Goal: Use online tool/utility: Use online tool/utility

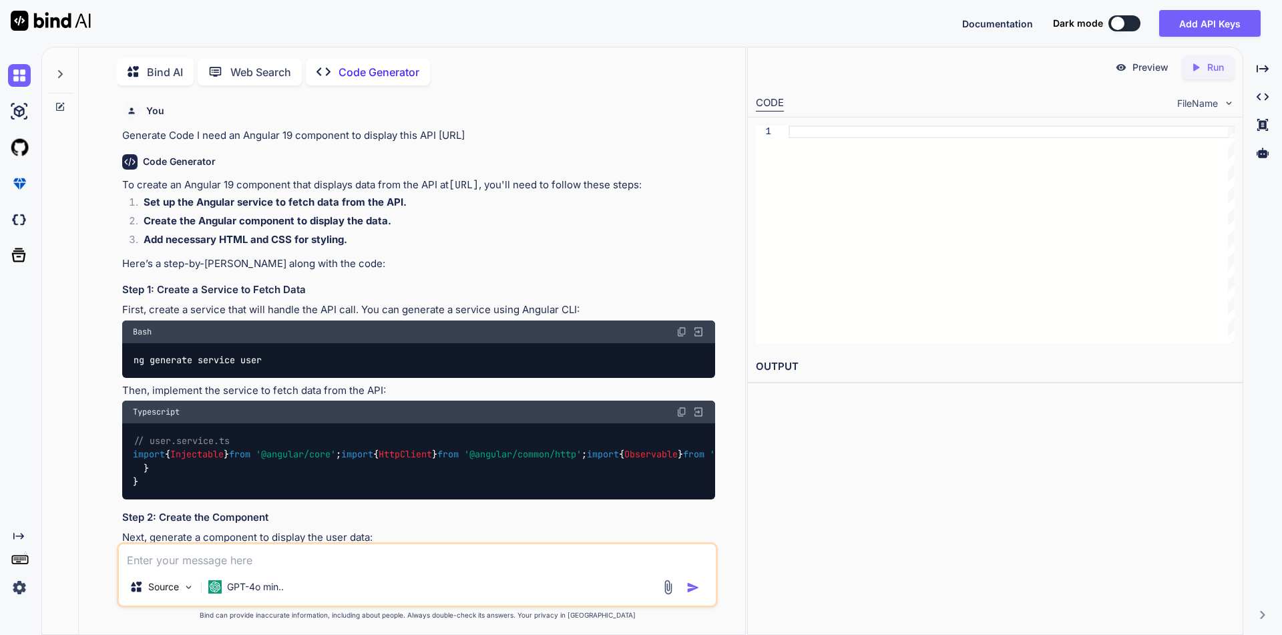
type textarea "x"
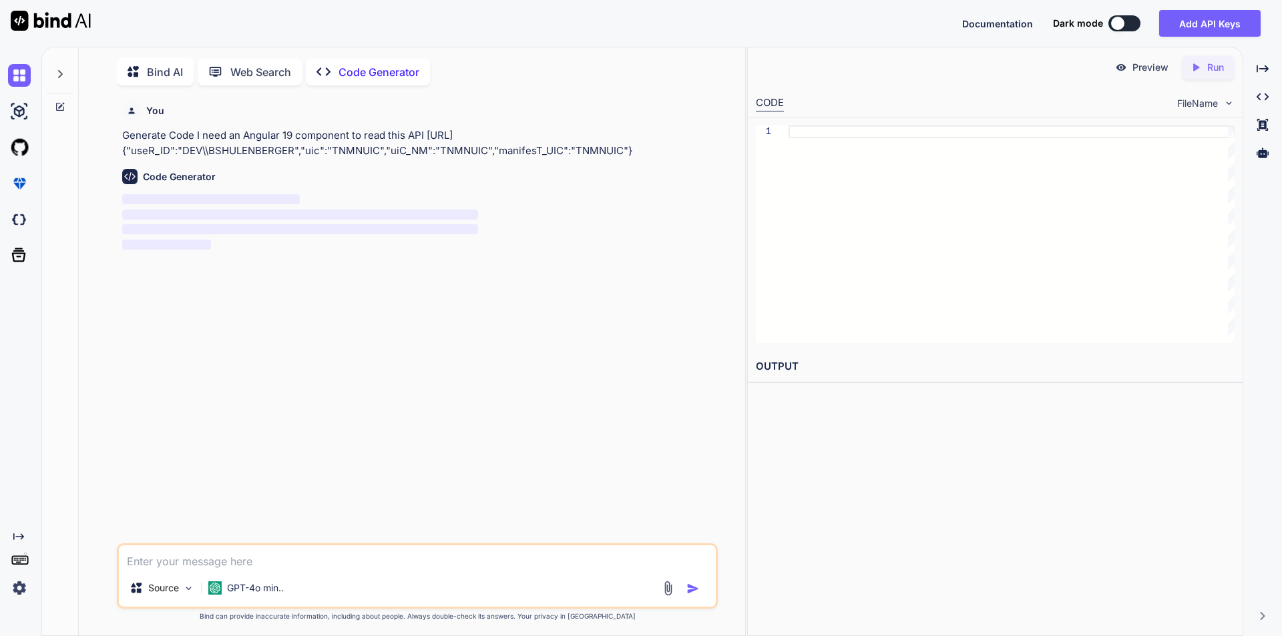
scroll to position [5, 0]
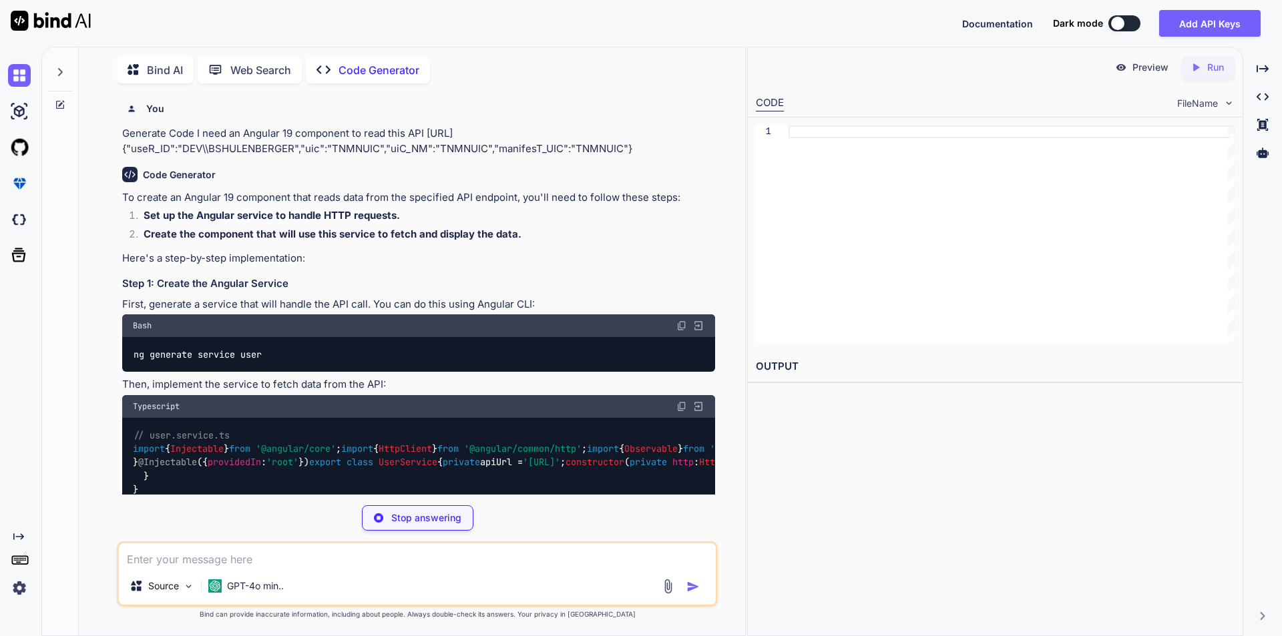
type textarea "x"
type textarea "ng generate service user"
type textarea "x"
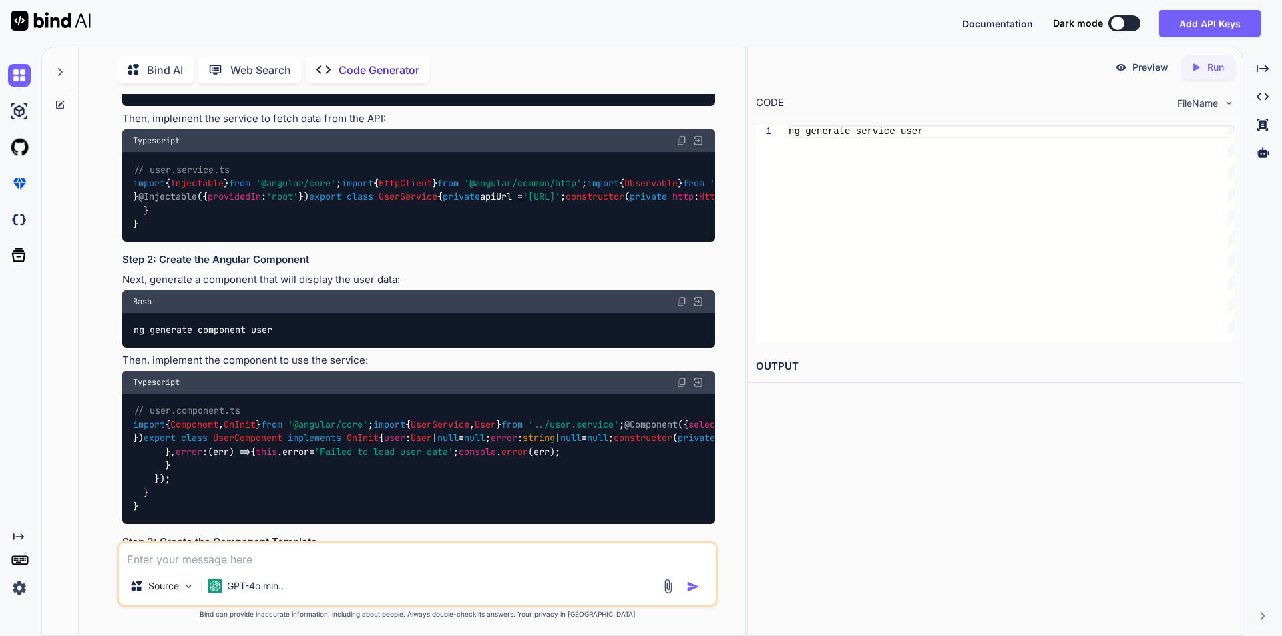
scroll to position [267, 0]
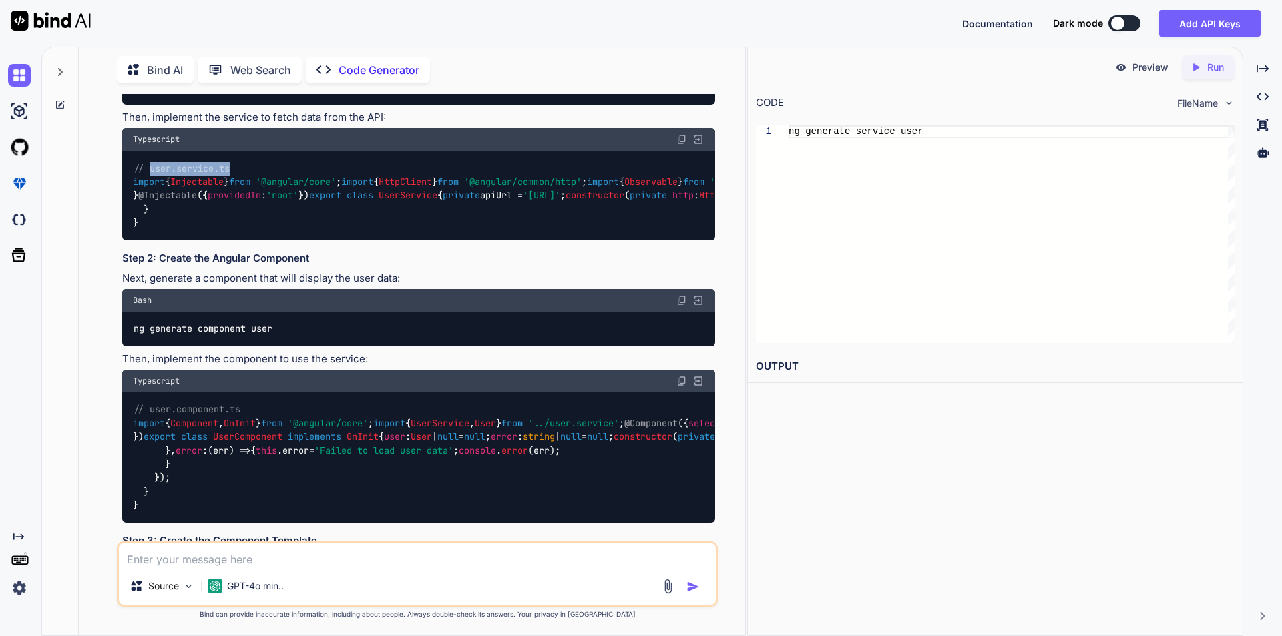
drag, startPoint x: 149, startPoint y: 170, endPoint x: 244, endPoint y: 172, distance: 95.5
click at [244, 172] on div "// user.service.ts import { Injectable } from '@angular/core' ; import { HttpCl…" at bounding box center [418, 195] width 593 height 89
copy span "user.service.ts"
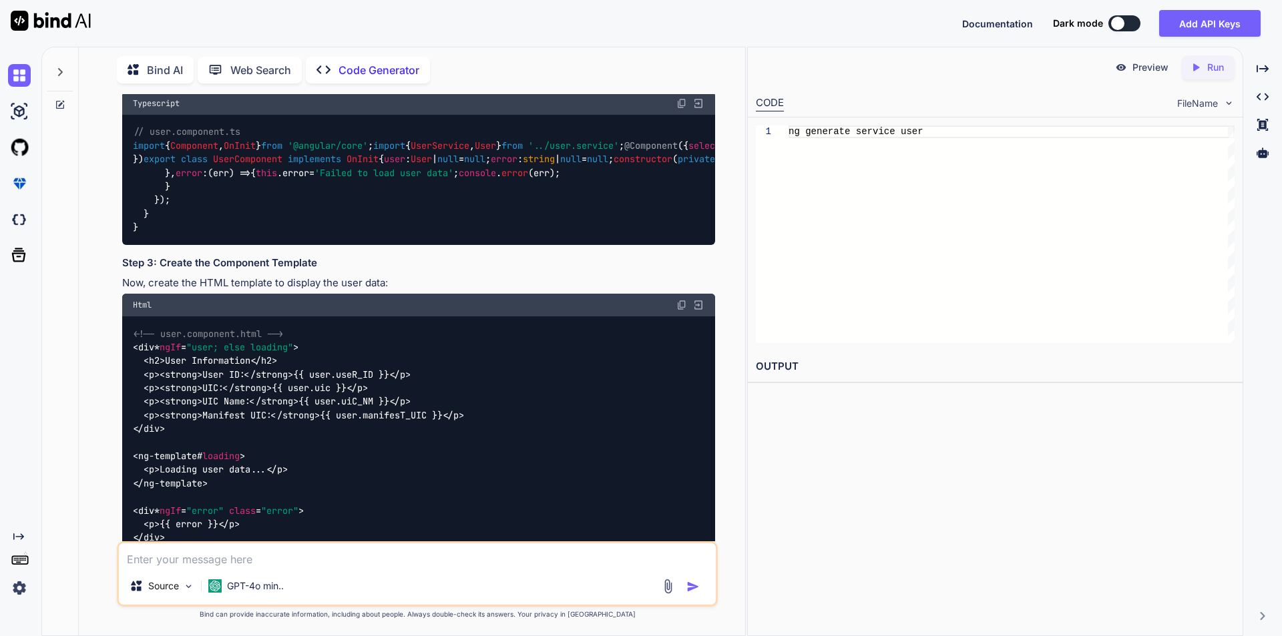
scroll to position [534, 0]
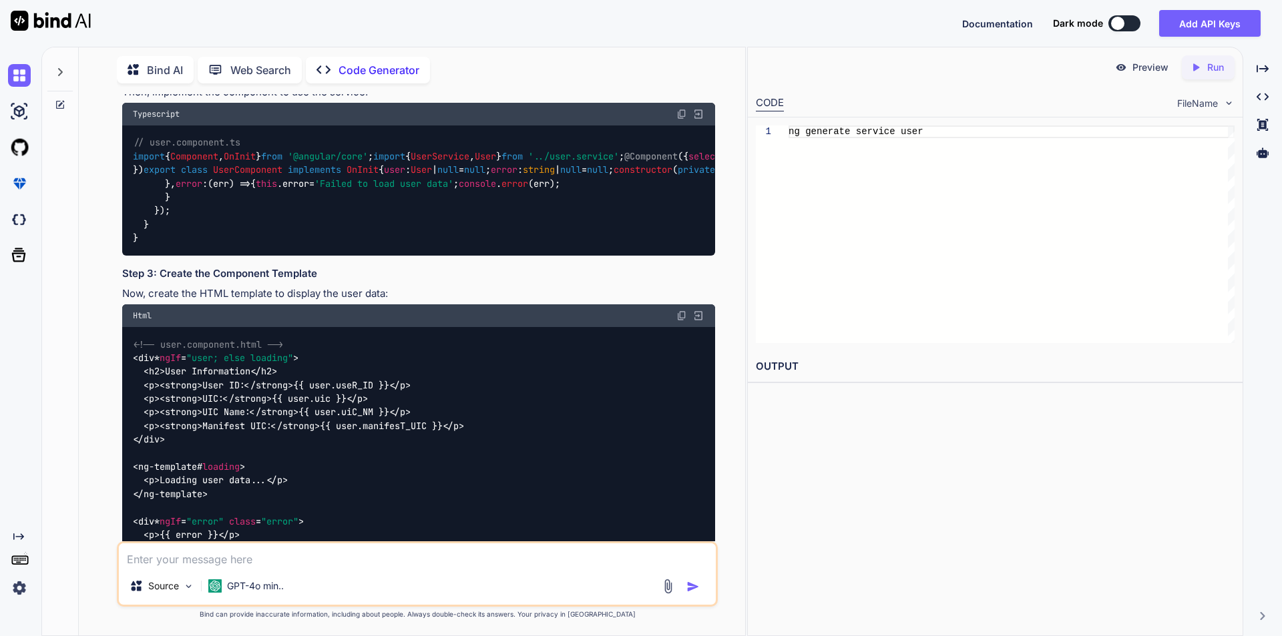
drag, startPoint x: 134, startPoint y: 321, endPoint x: 280, endPoint y: 323, distance: 145.6
click at [280, 79] on div "ng generate component user" at bounding box center [418, 62] width 593 height 35
copy code "ng generate component user"
click at [684, 120] on img at bounding box center [681, 114] width 11 height 11
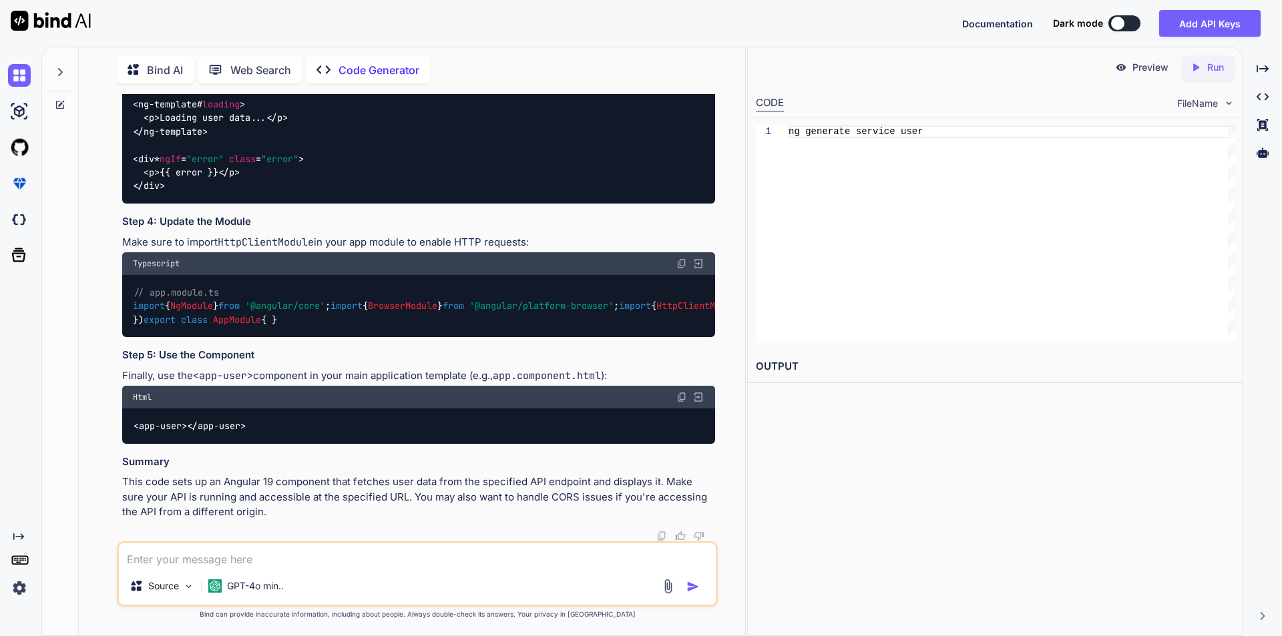
scroll to position [1135, 0]
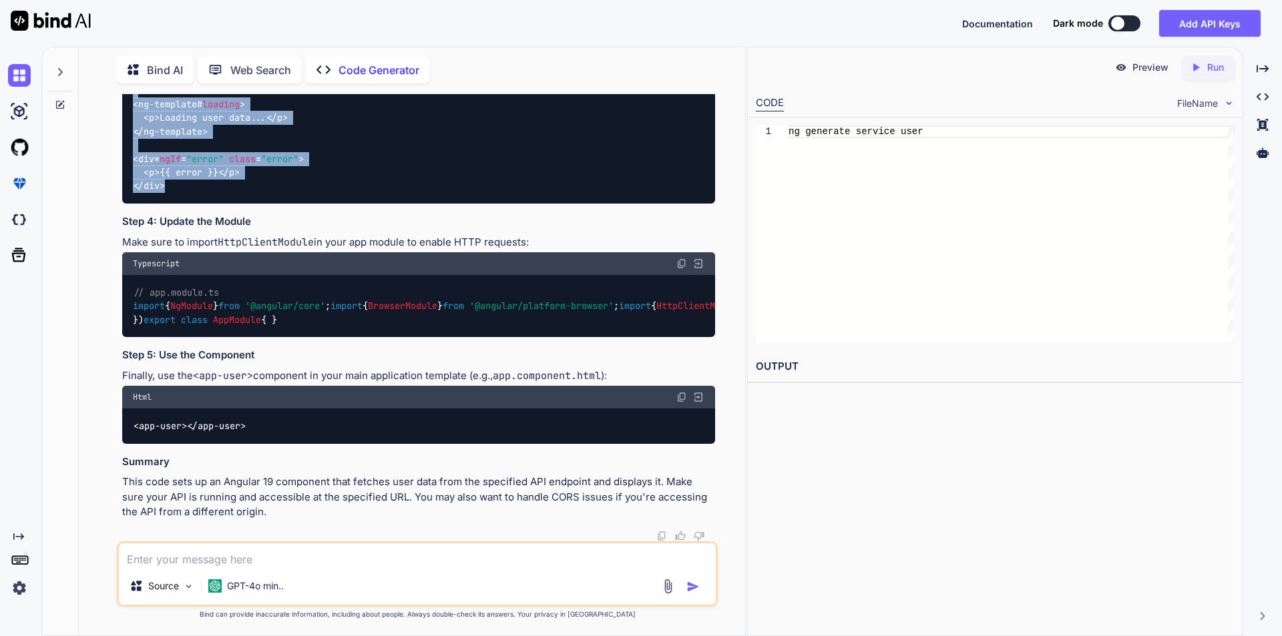
drag, startPoint x: 135, startPoint y: 274, endPoint x: 179, endPoint y: 468, distance: 199.3
click at [179, 204] on div "<!-- user.component.html --> < div * ngIf = "user; else loading" > < h2 > User …" at bounding box center [418, 84] width 593 height 239
copy code "< div * ngIf = "user; else loading" > < h2 > User Information </ h2 > < p > < s…"
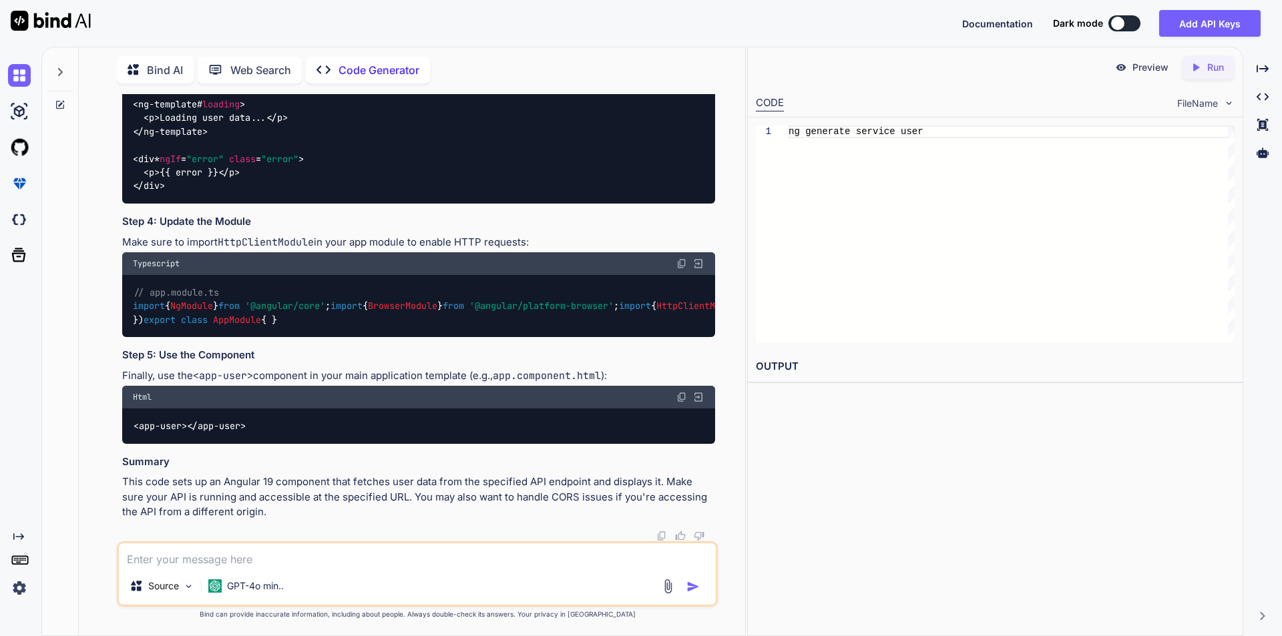
drag, startPoint x: 152, startPoint y: 375, endPoint x: 244, endPoint y: 375, distance: 91.5
click at [244, 337] on div "// app.module.ts import { NgModule } from '@angular/core' ; import { BrowserMod…" at bounding box center [418, 306] width 593 height 62
copy span "UserComponent"
drag, startPoint x: 134, startPoint y: 425, endPoint x: 284, endPoint y: 423, distance: 149.6
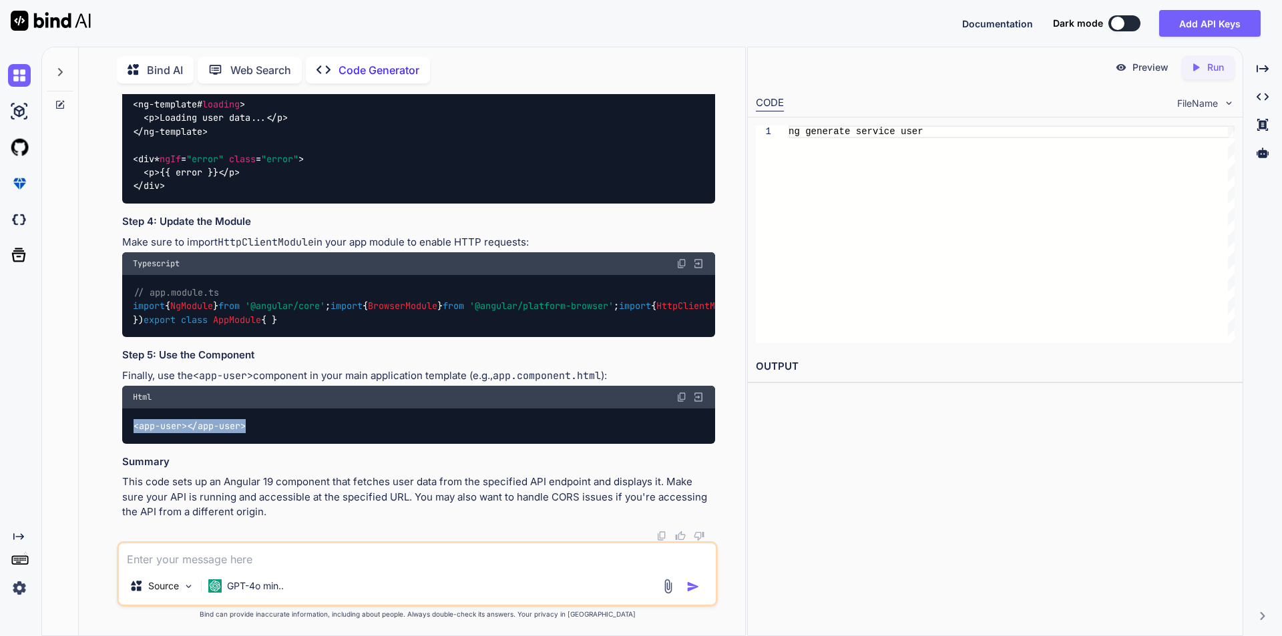
click at [284, 423] on div "< app-user > </ app-user >" at bounding box center [418, 426] width 593 height 35
copy code "< app-user > </ app-user >"
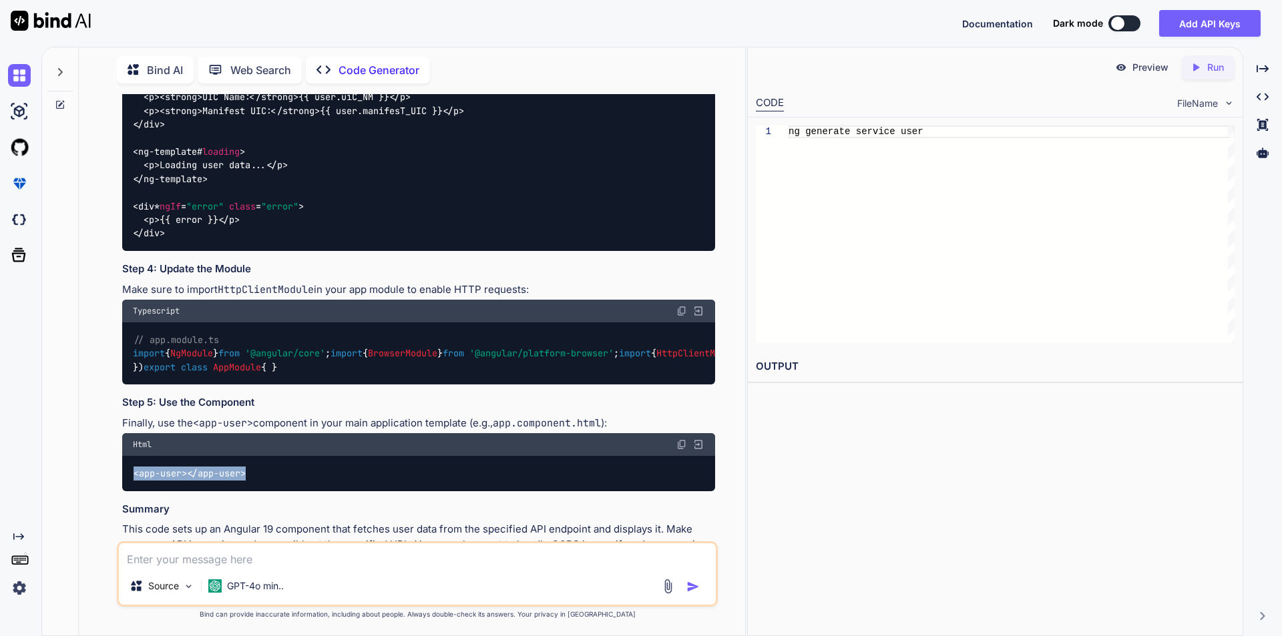
scroll to position [911, 0]
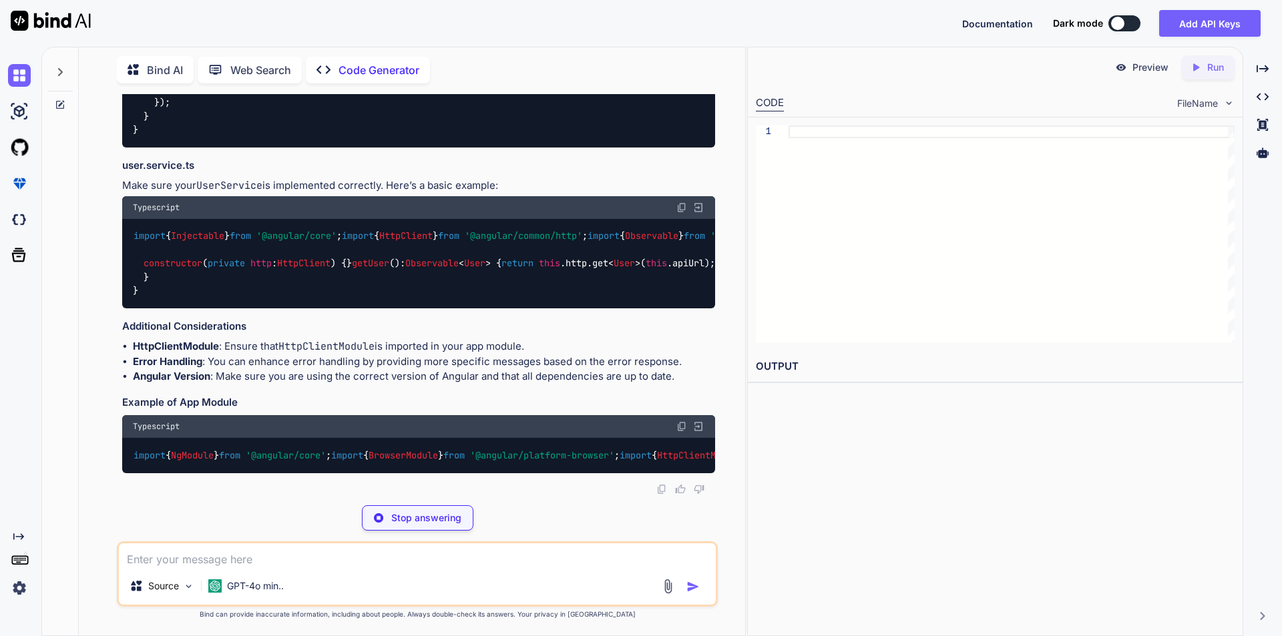
scroll to position [601, 0]
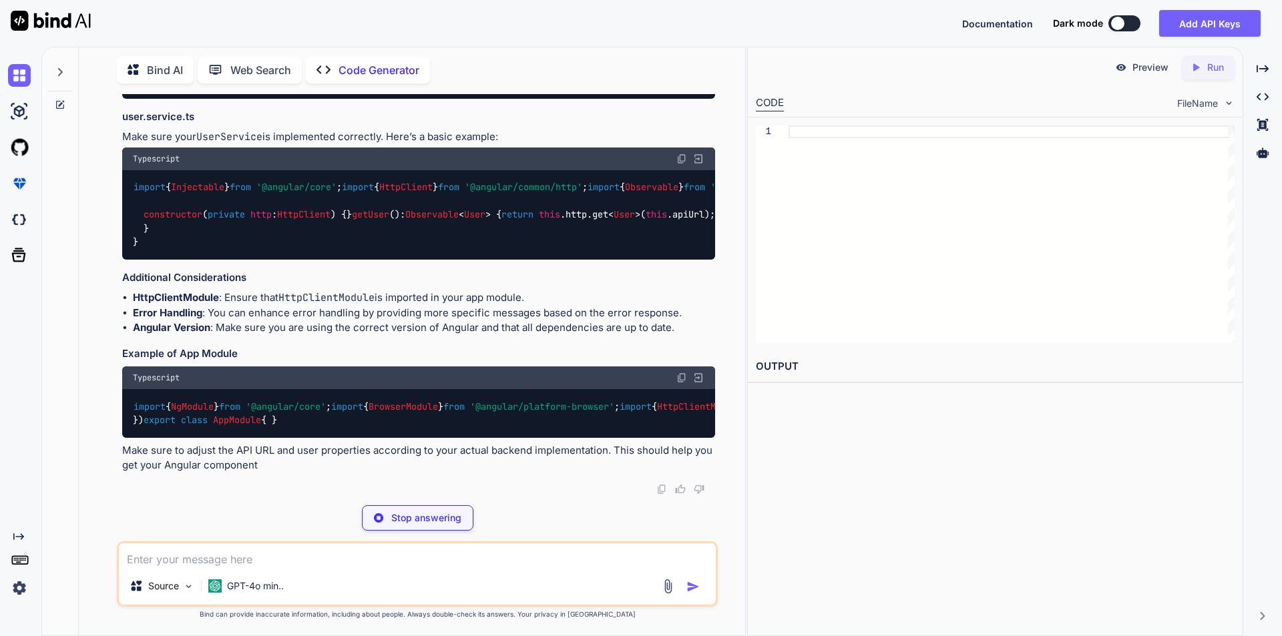
type textarea "x"
type textarea "} }"
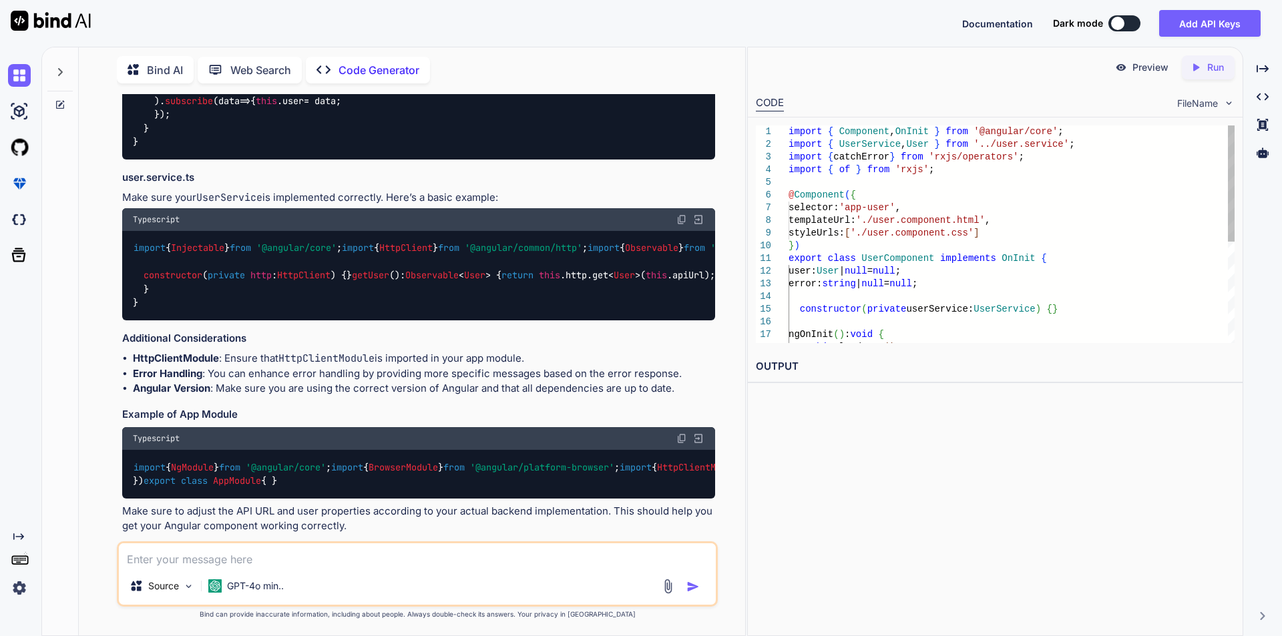
type textarea "x"
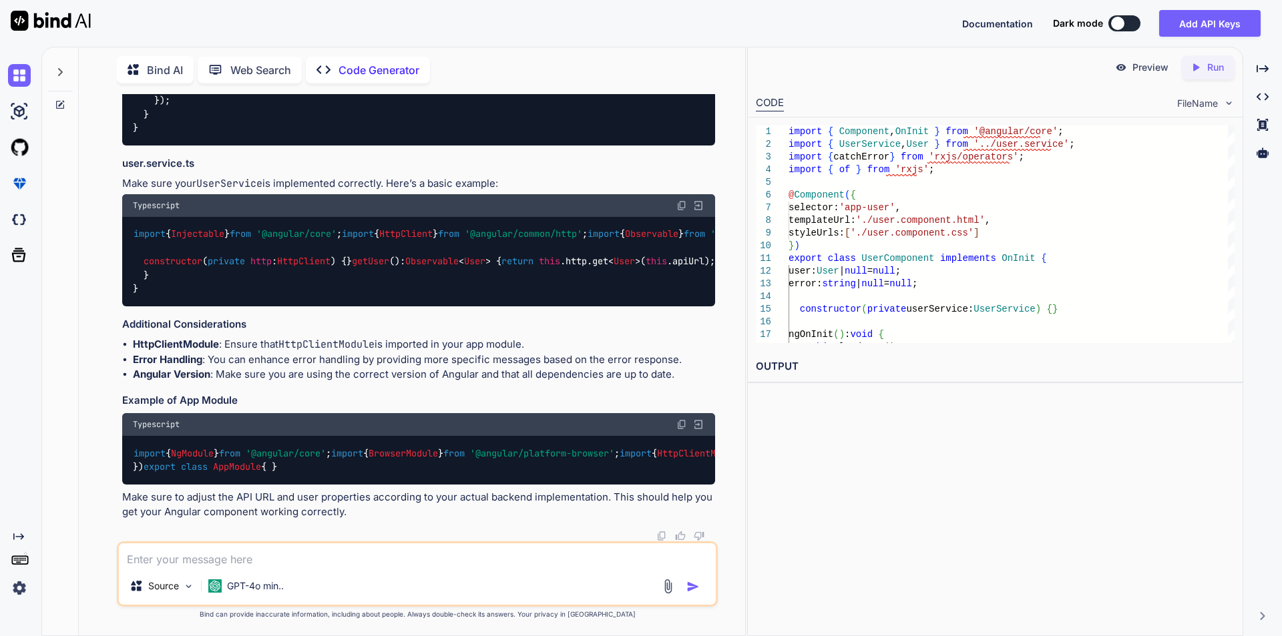
scroll to position [717, 0]
drag, startPoint x: 136, startPoint y: 194, endPoint x: 156, endPoint y: 173, distance: 29.3
click at [156, 146] on div "import { Component , OnInit } from '@angular/core' ; import { UserService , Use…" at bounding box center [418, 87] width 593 height 117
copy code "import { Component , OnInit } from '@angular/core' ; import { UserService , Use…"
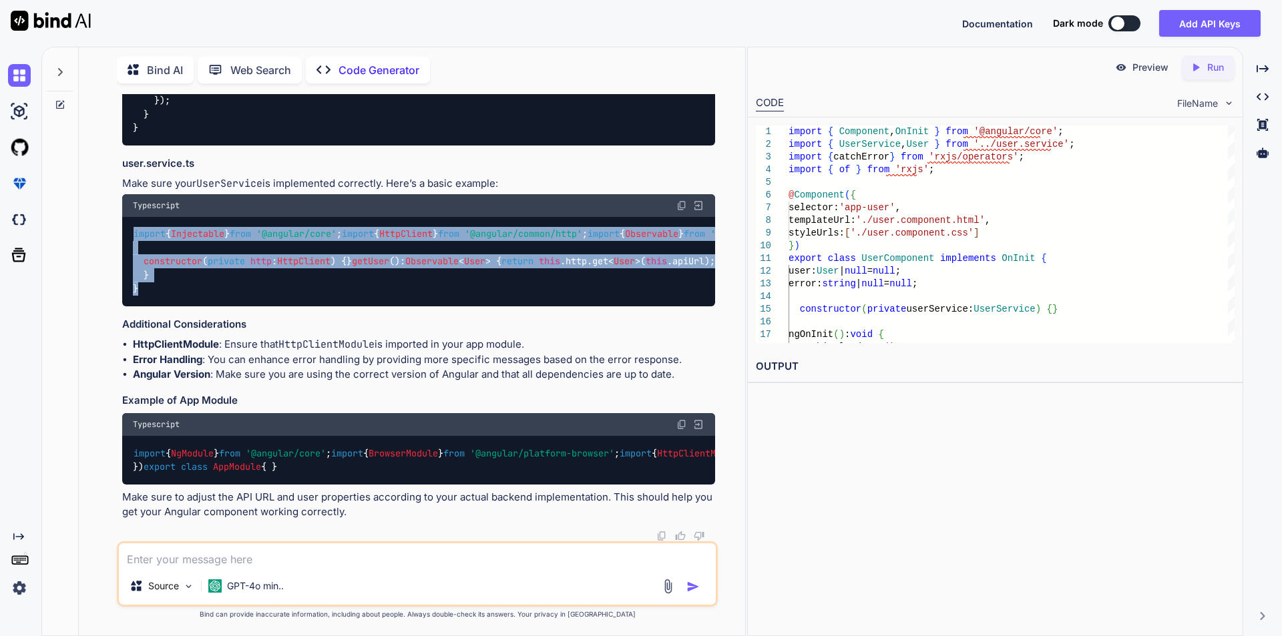
drag, startPoint x: 136, startPoint y: 203, endPoint x: 154, endPoint y: 501, distance: 298.4
click at [154, 307] on div "import { Injectable } from '@angular/core' ; import { HttpClient } from '@angul…" at bounding box center [418, 261] width 593 height 89
copy code "import { Injectable } from '@angular/core' ; import { HttpClient } from '@angul…"
